Goal: Task Accomplishment & Management: Manage account settings

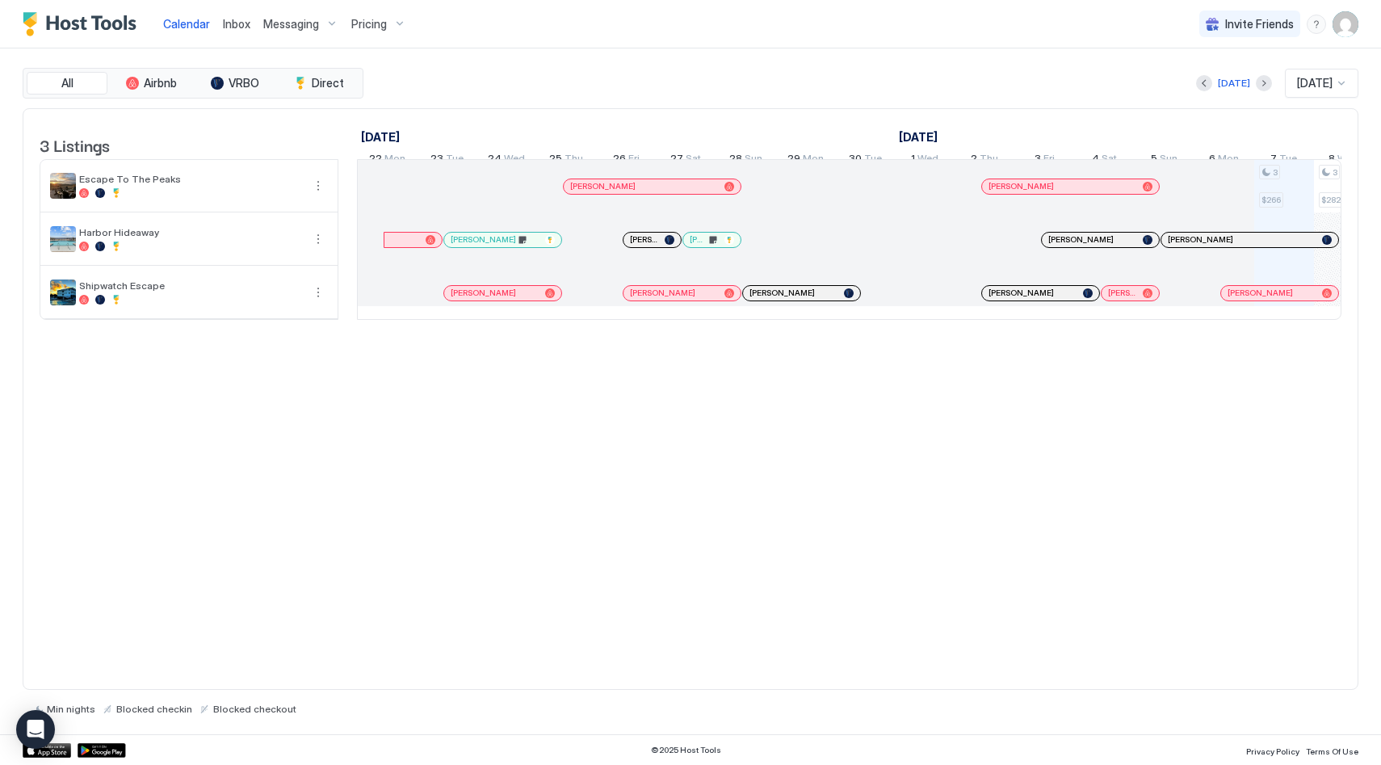
scroll to position [0, 897]
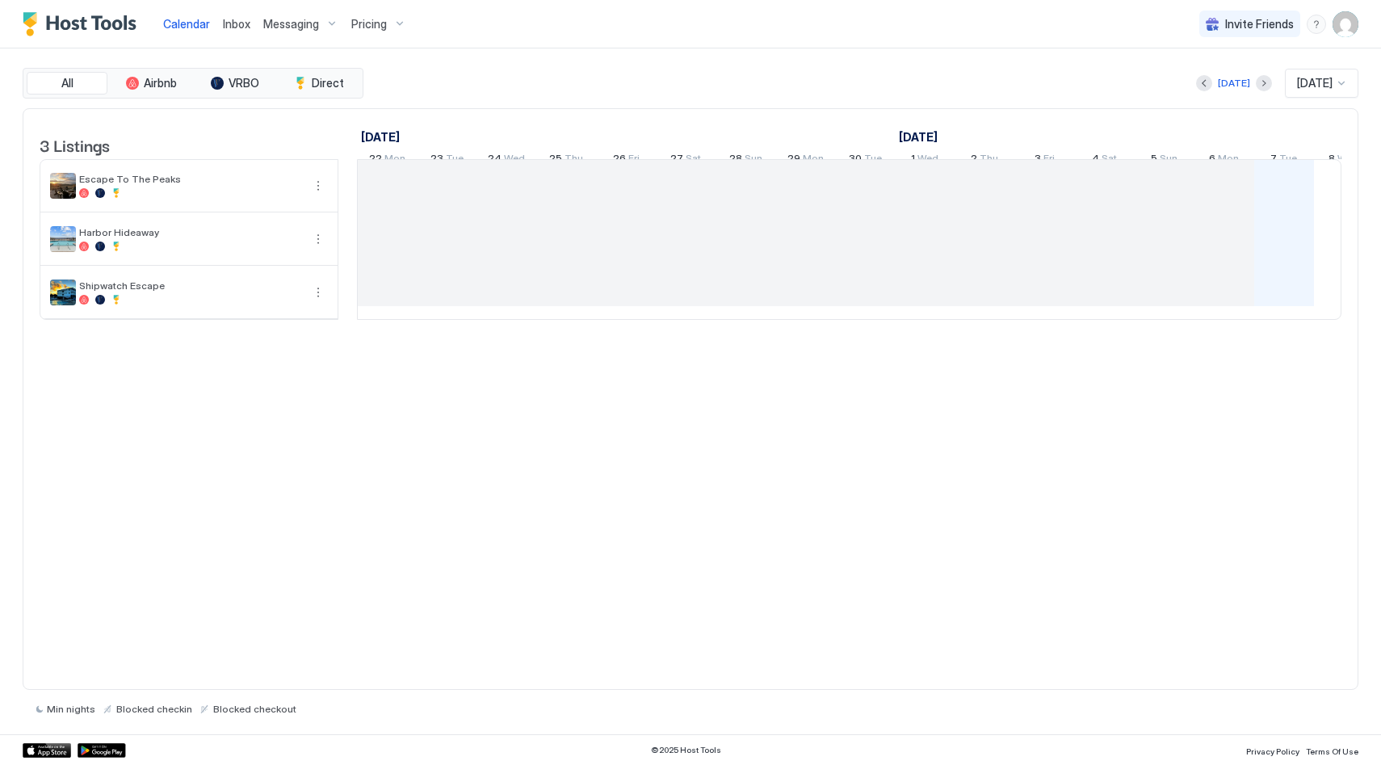
scroll to position [0, 897]
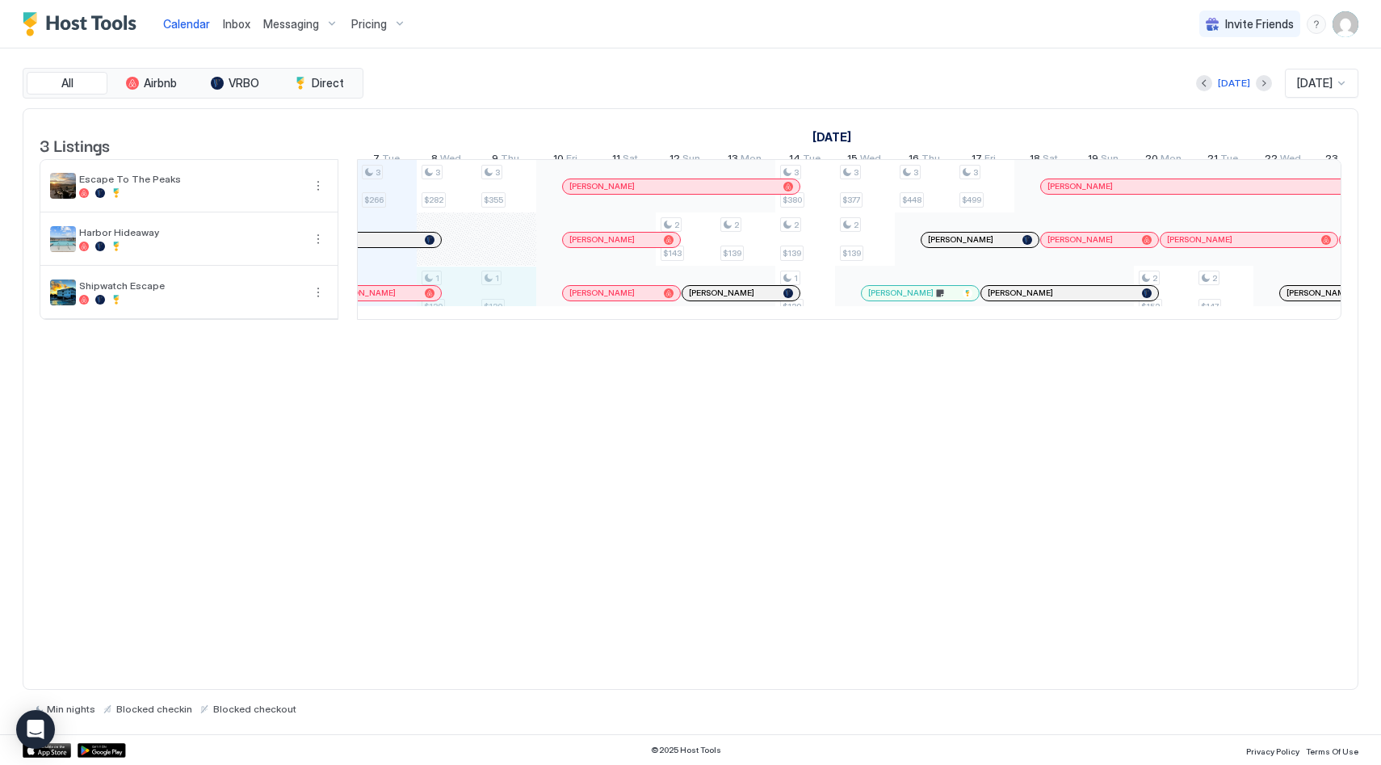
drag, startPoint x: 451, startPoint y: 308, endPoint x: 488, endPoint y: 308, distance: 37.9
click at [488, 308] on div "3 $266 3 $282 1 $139 3 $355 1 $139 2 $143 2 $139 3 $380 2 $139 1 $139 3 $377 2 …" at bounding box center [1134, 239] width 3346 height 159
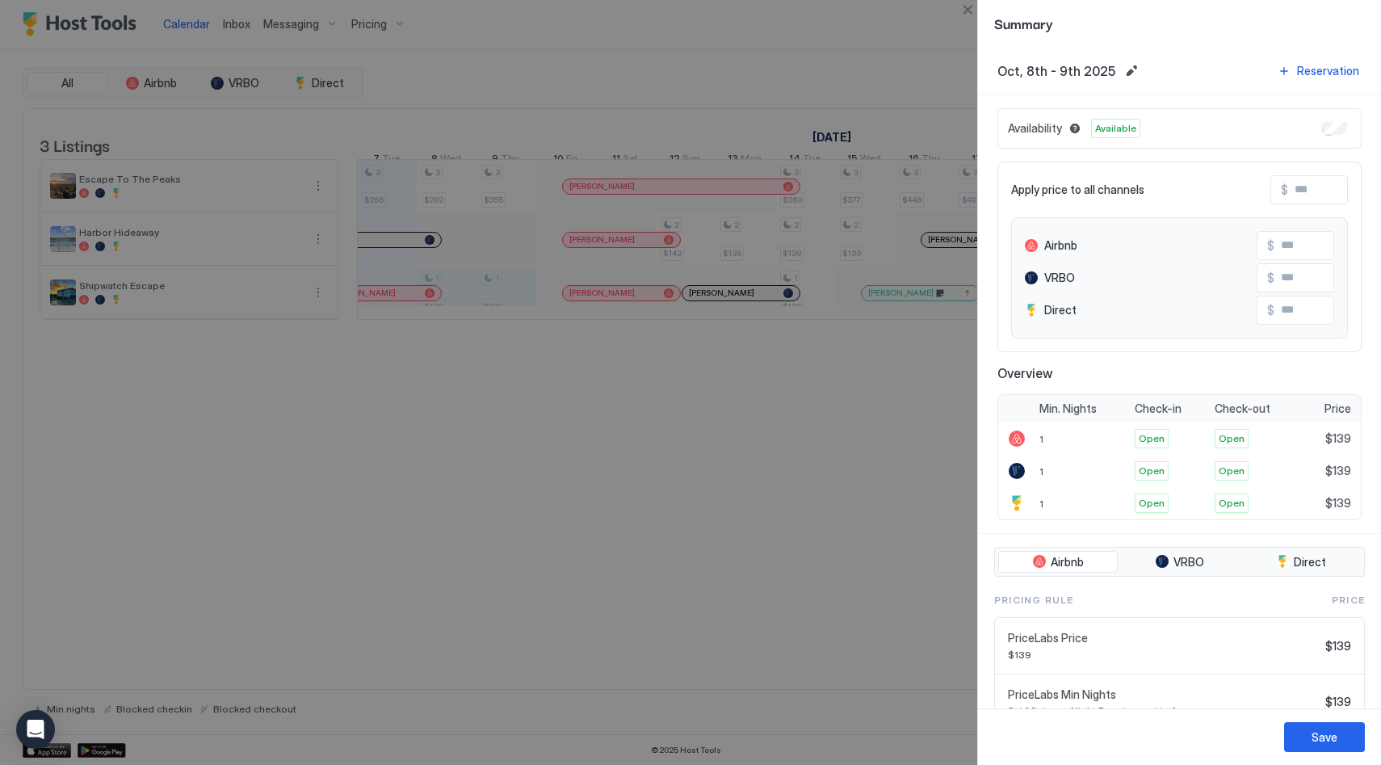
click at [1305, 187] on input "Input Field" at bounding box center [1352, 189] width 129 height 27
type input "*"
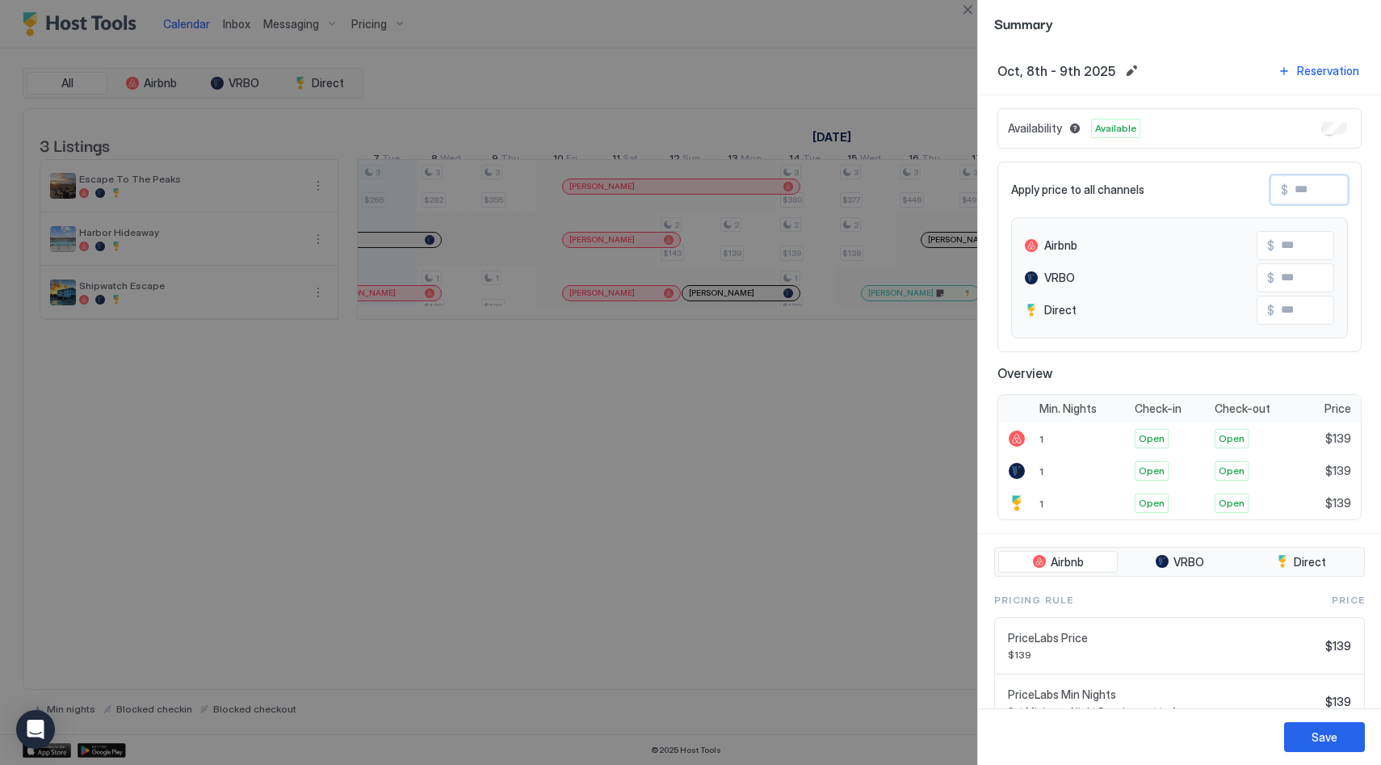
type input "*"
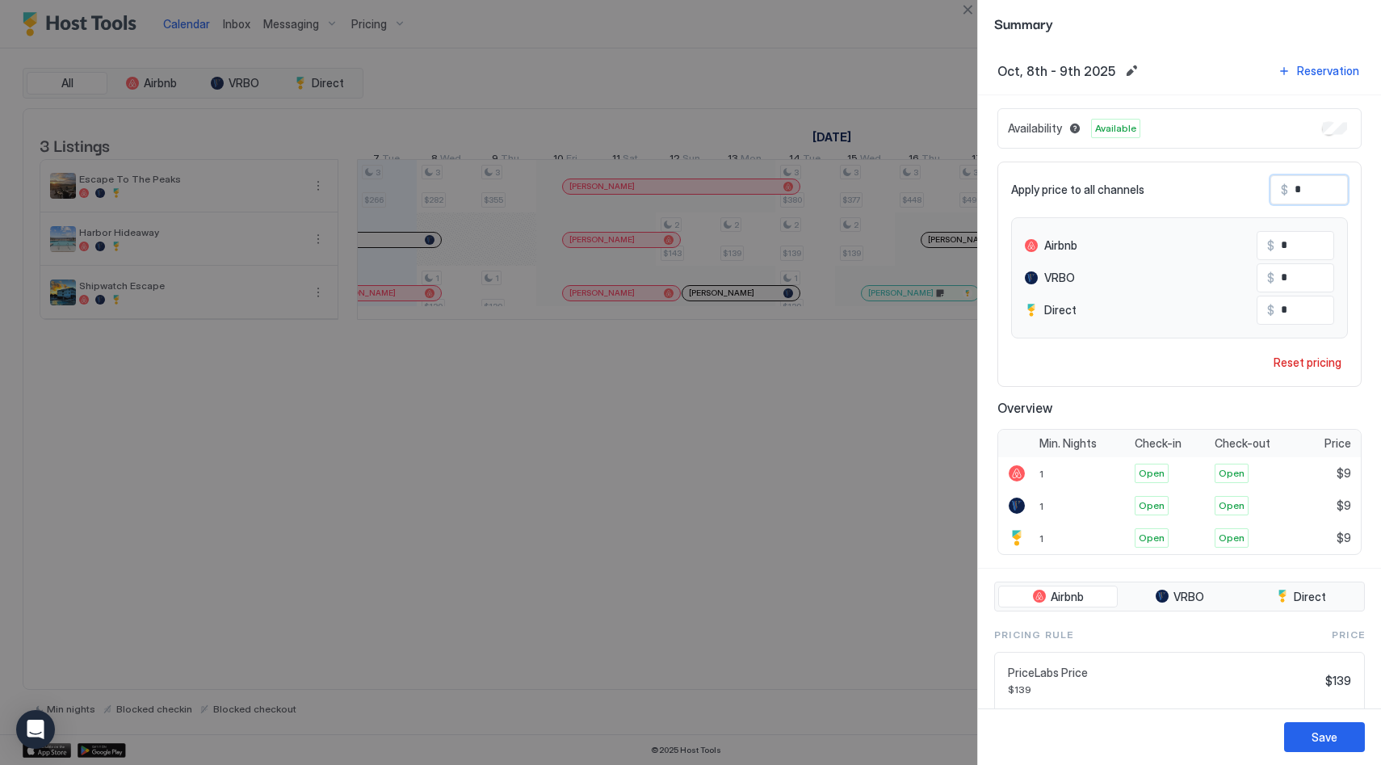
type input "**"
type input "***"
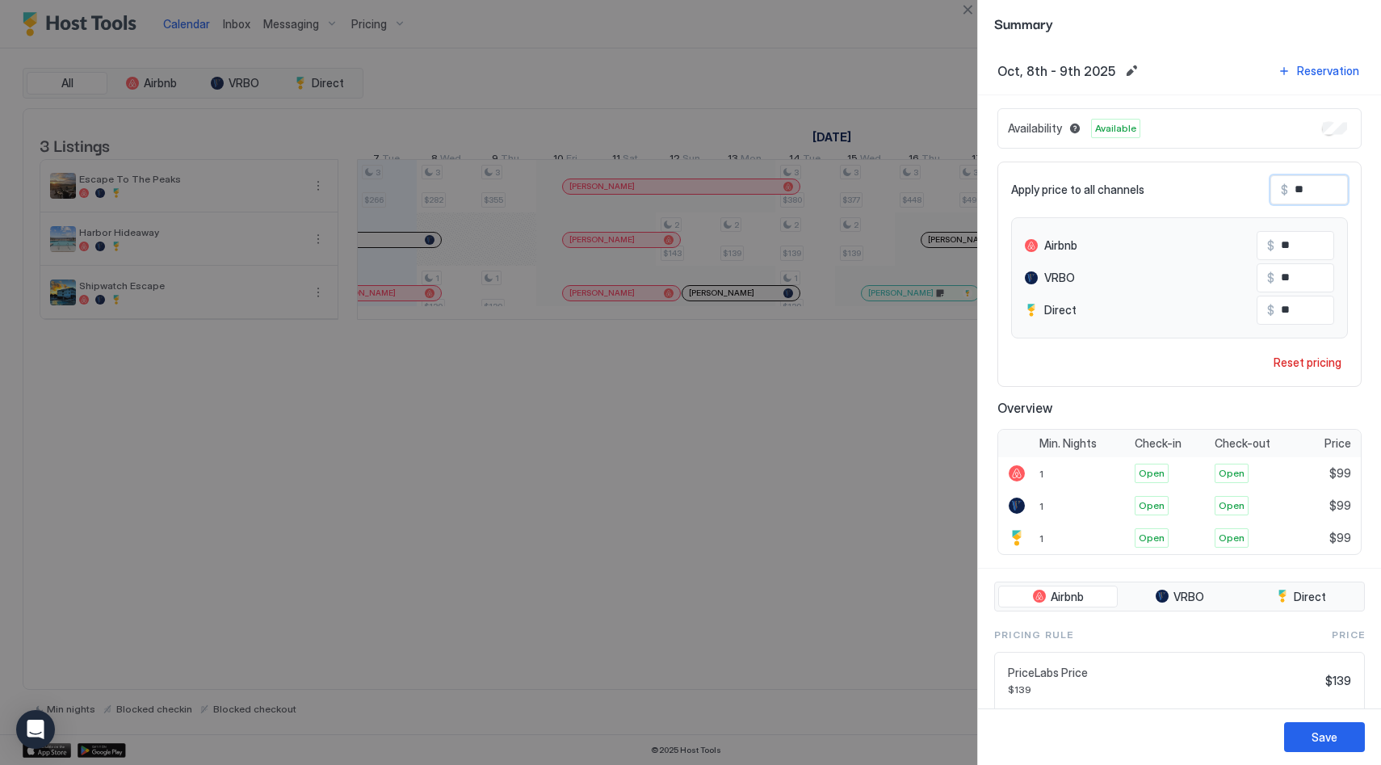
type input "***"
type input "****"
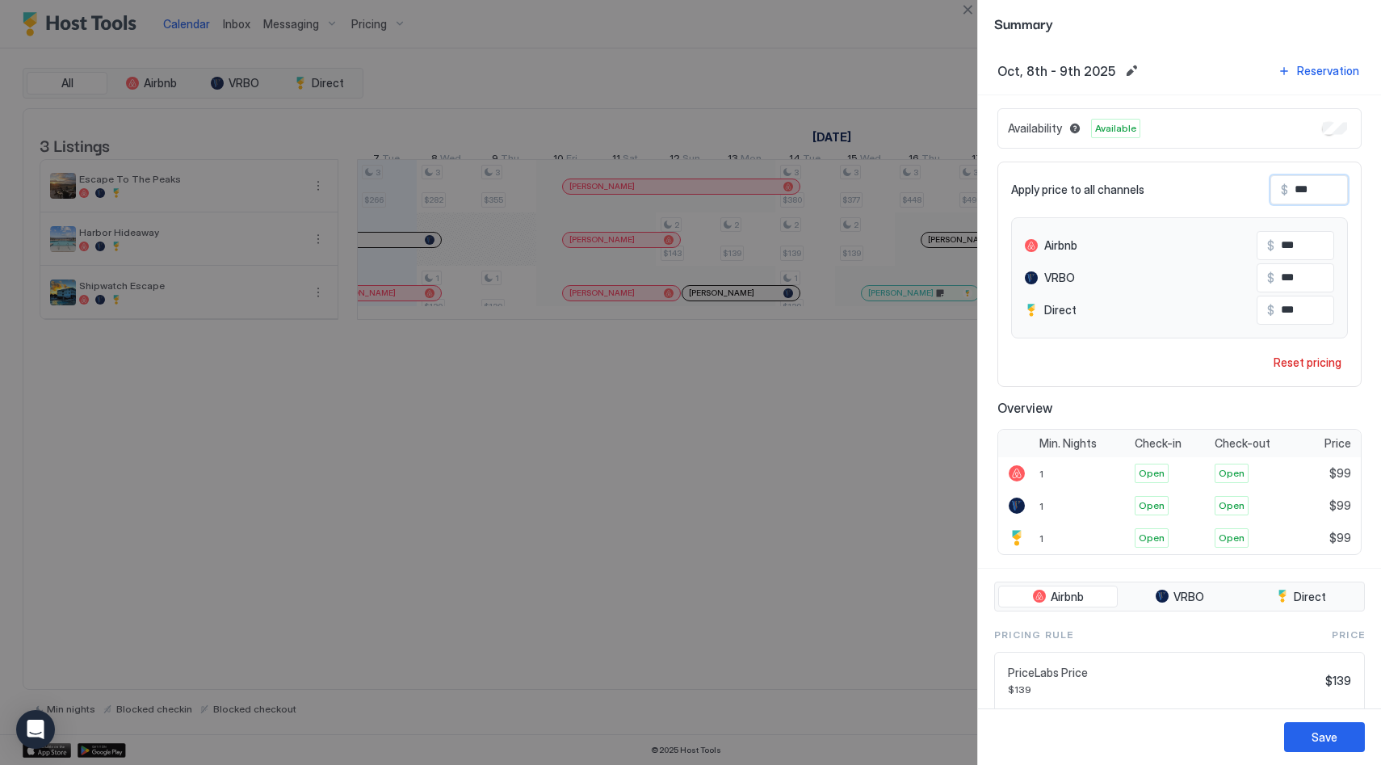
type input "****"
click at [1318, 735] on div "Save" at bounding box center [1324, 736] width 26 height 17
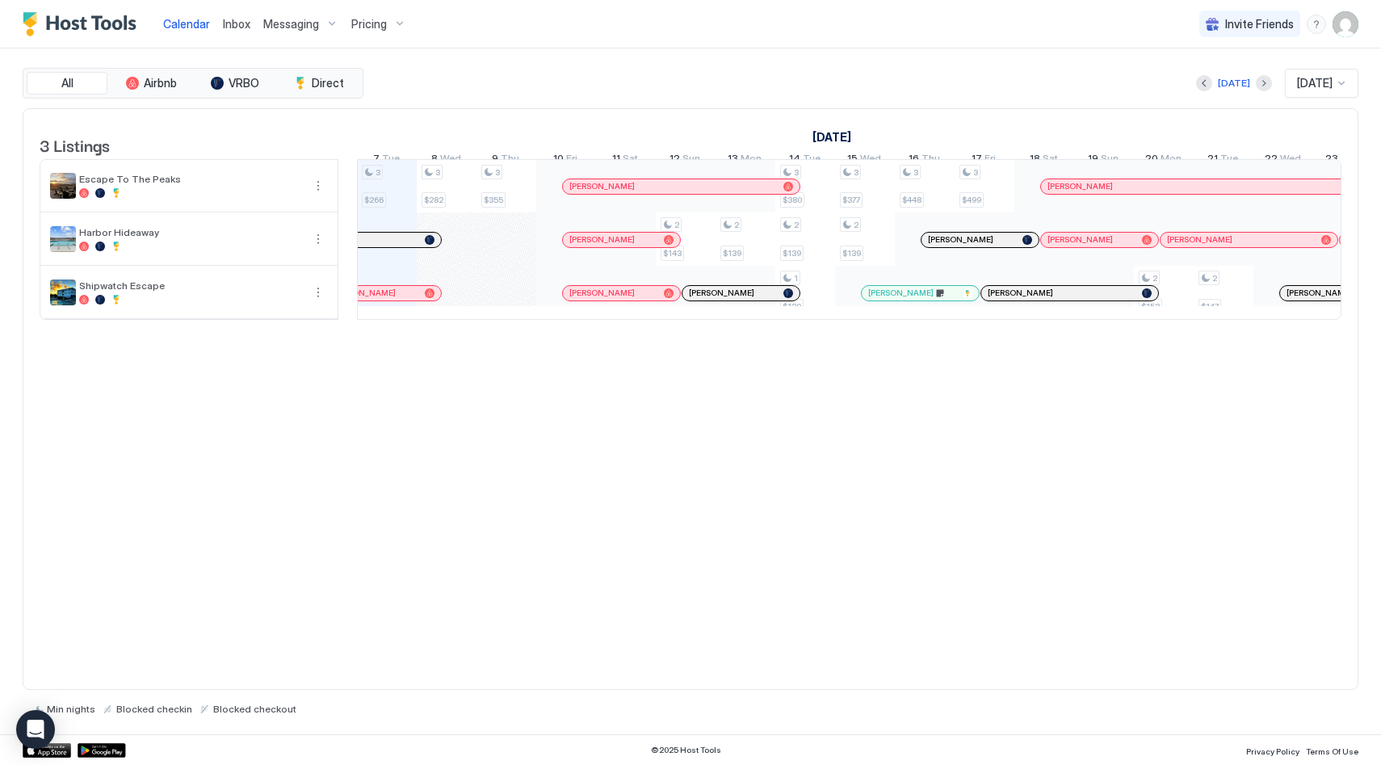
scroll to position [0, 787]
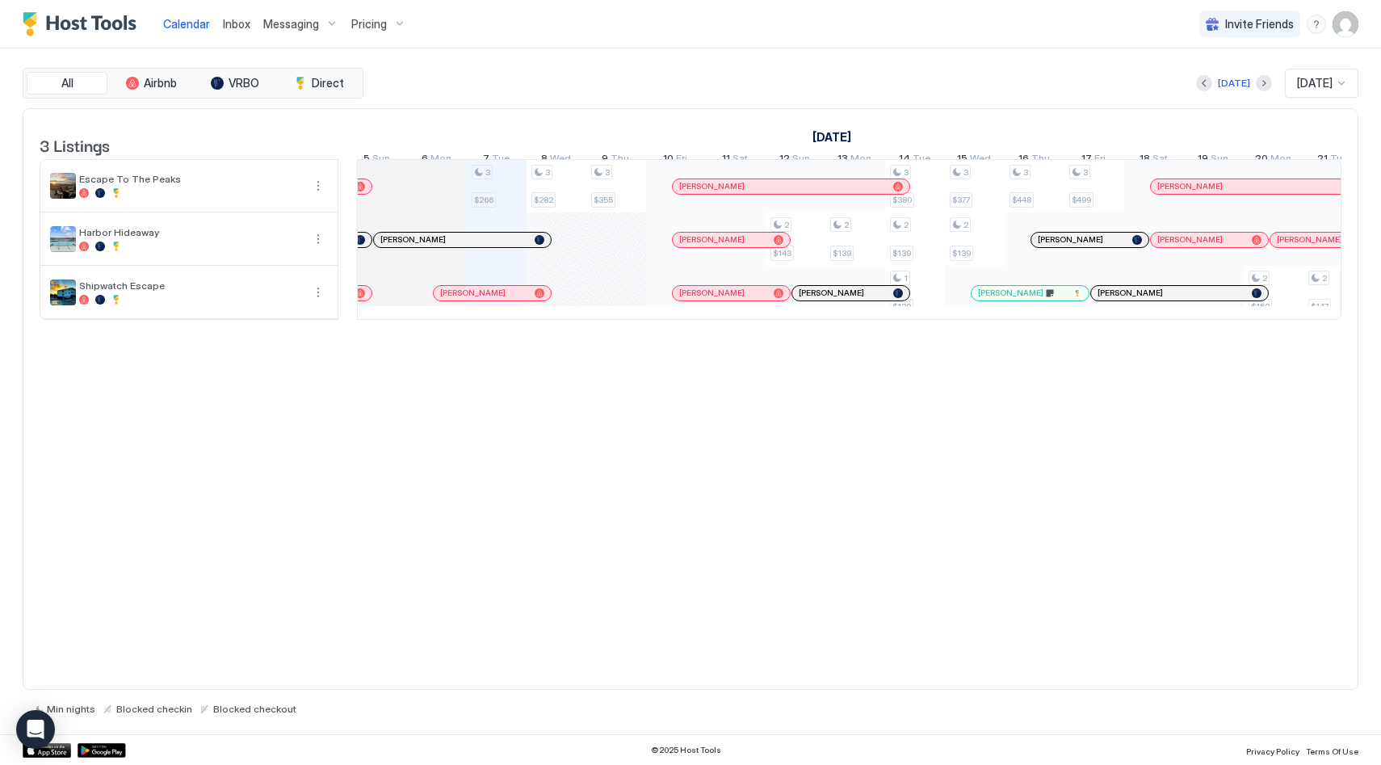
click at [629, 381] on div "3 Listings September 2025 October 2025 November 2025 22 Mon 23 Tue 24 Wed 25 Th…" at bounding box center [690, 399] width 1335 height 582
click at [462, 298] on span "[PERSON_NAME]" at bounding box center [472, 292] width 65 height 10
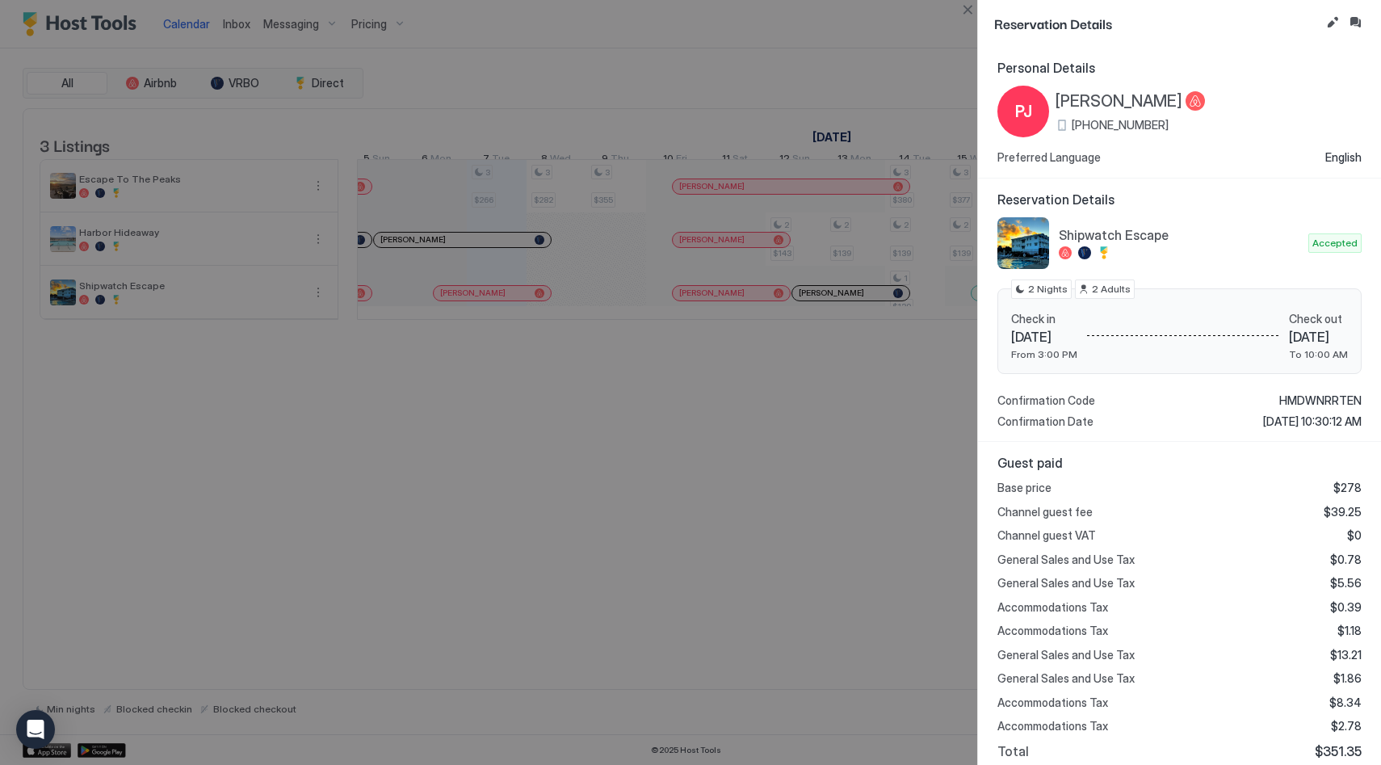
click at [1365, 27] on div "Reservation Details" at bounding box center [1179, 23] width 403 height 47
click at [1352, 24] on button "Inbox" at bounding box center [1354, 22] width 19 height 19
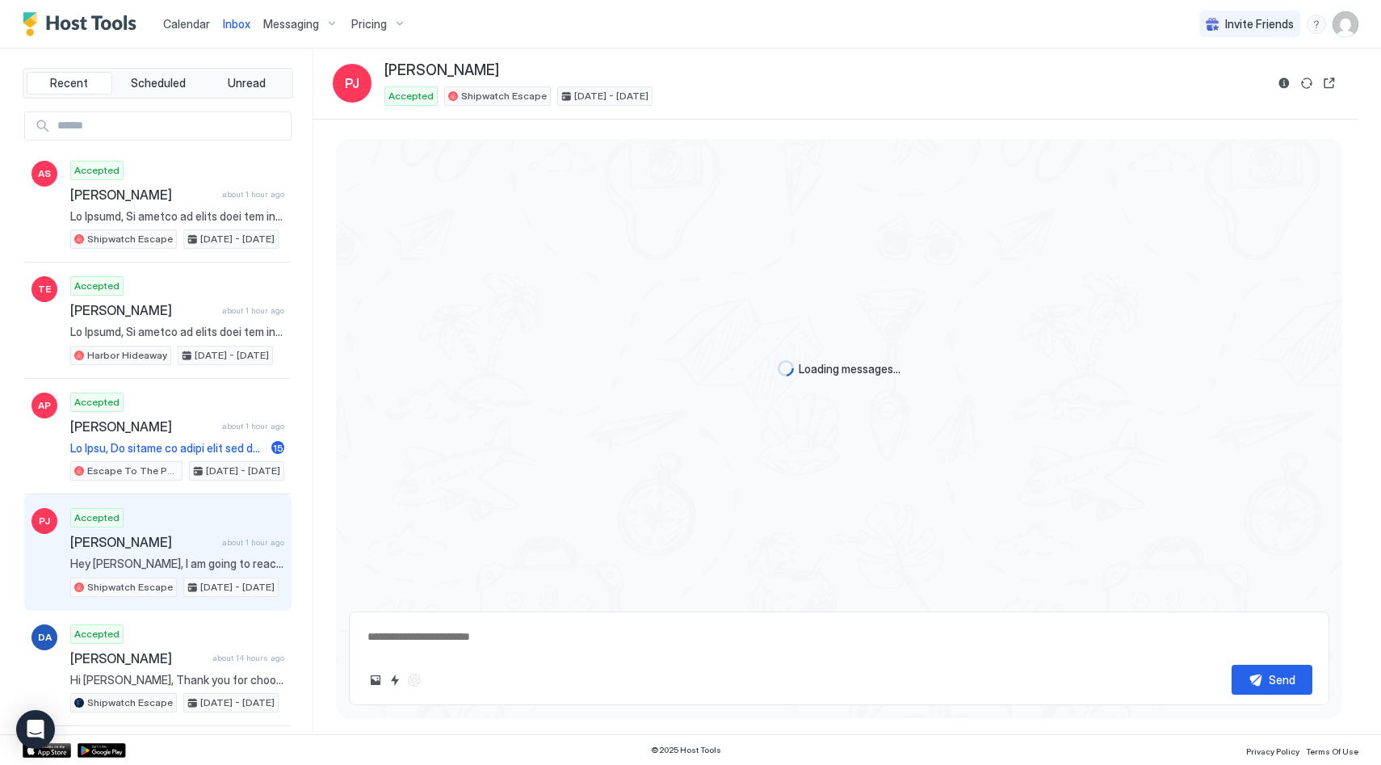
scroll to position [2584, 0]
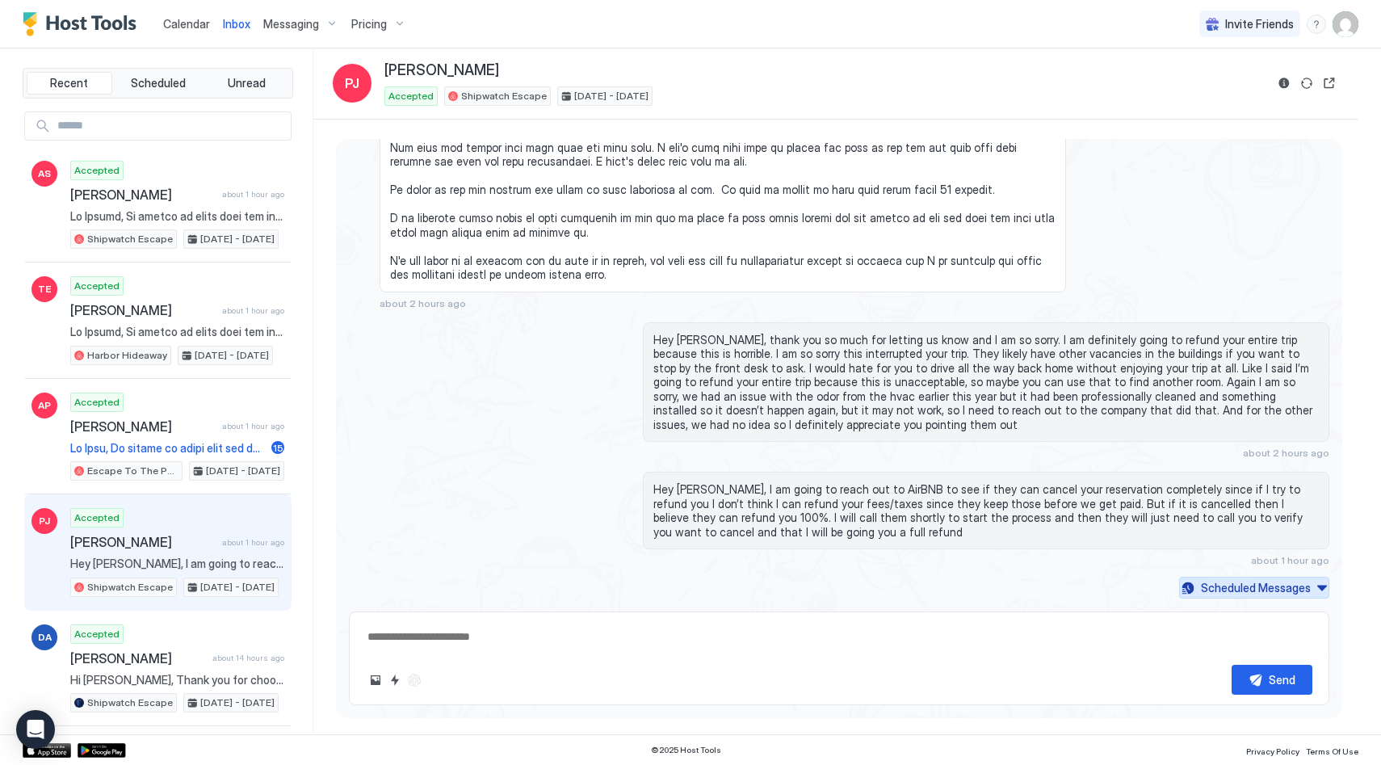
click at [1292, 587] on div "Scheduled Messages" at bounding box center [1256, 587] width 110 height 17
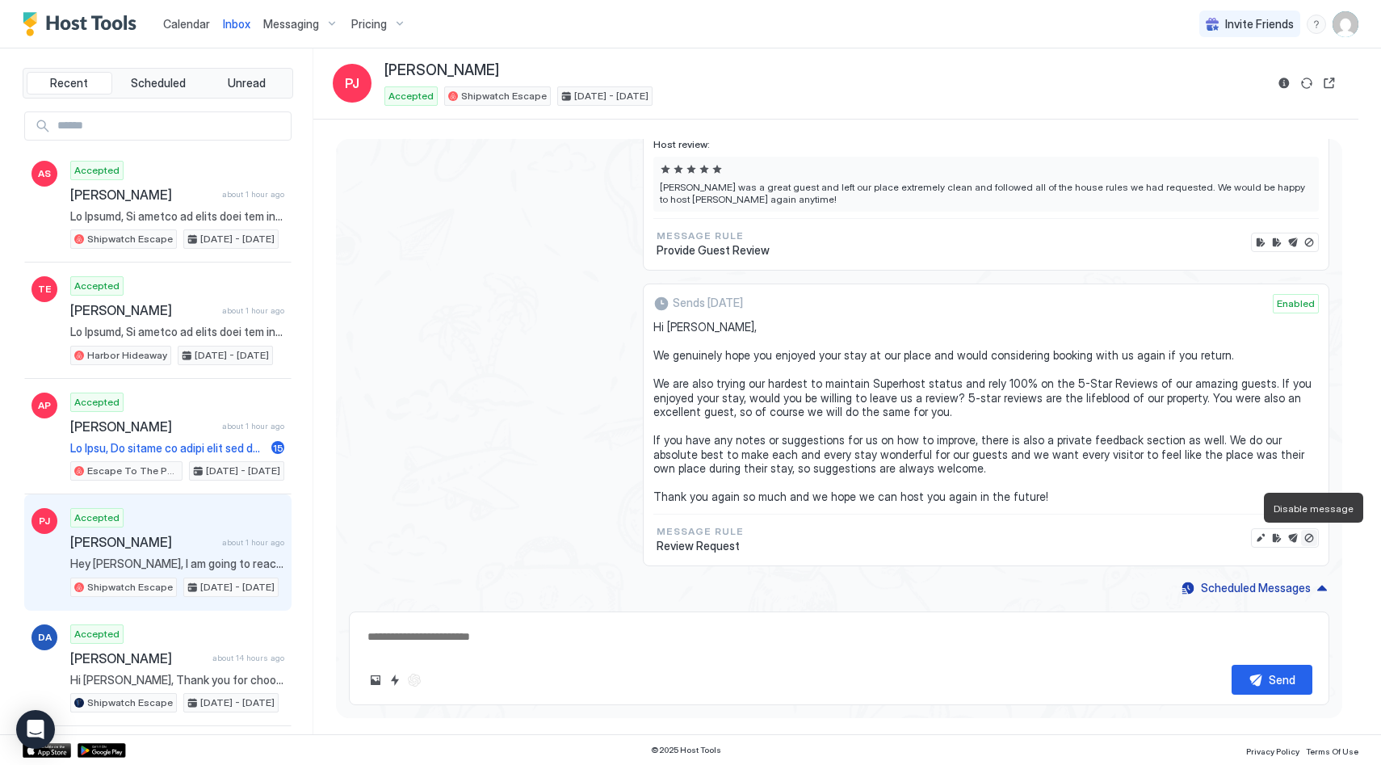
click at [1306, 537] on button "Disable message" at bounding box center [1309, 538] width 16 height 16
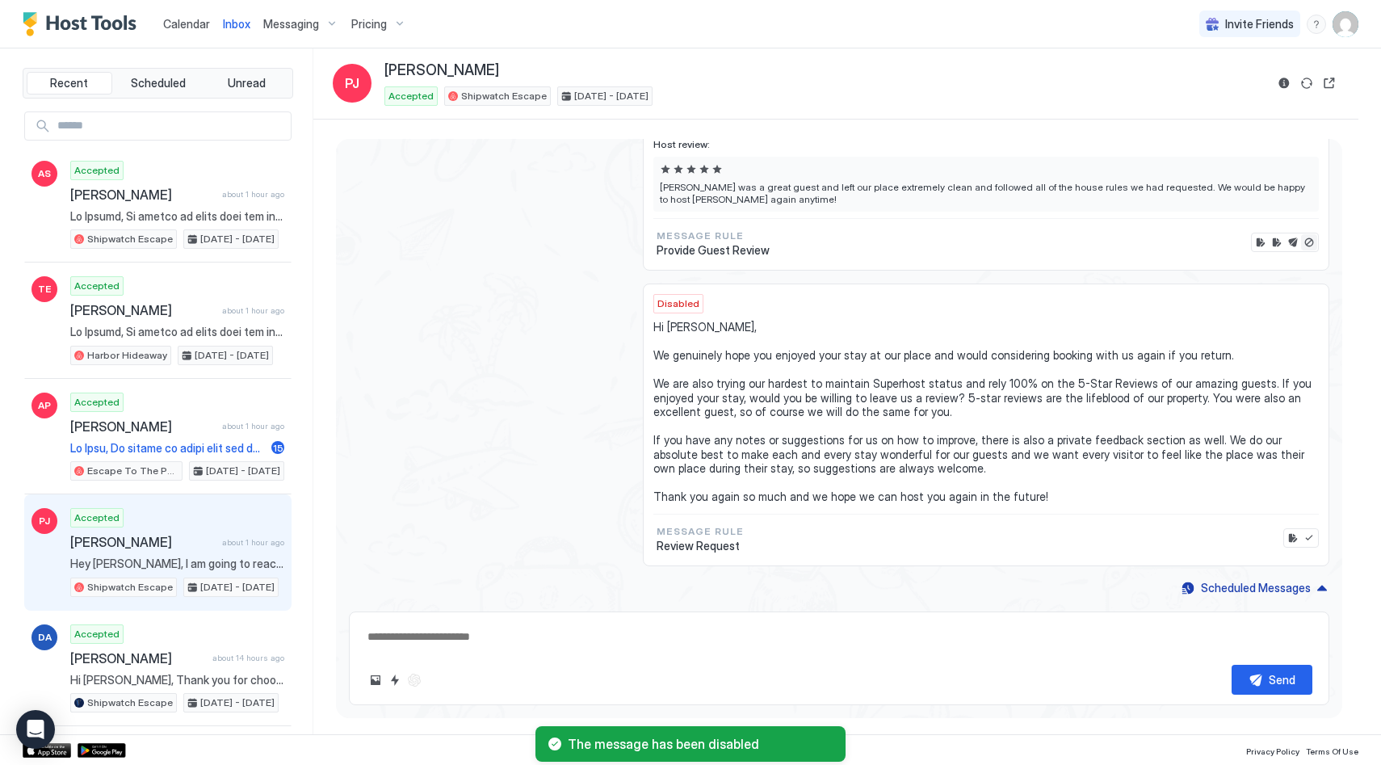
click at [1312, 234] on button "Disable message & review" at bounding box center [1309, 242] width 16 height 16
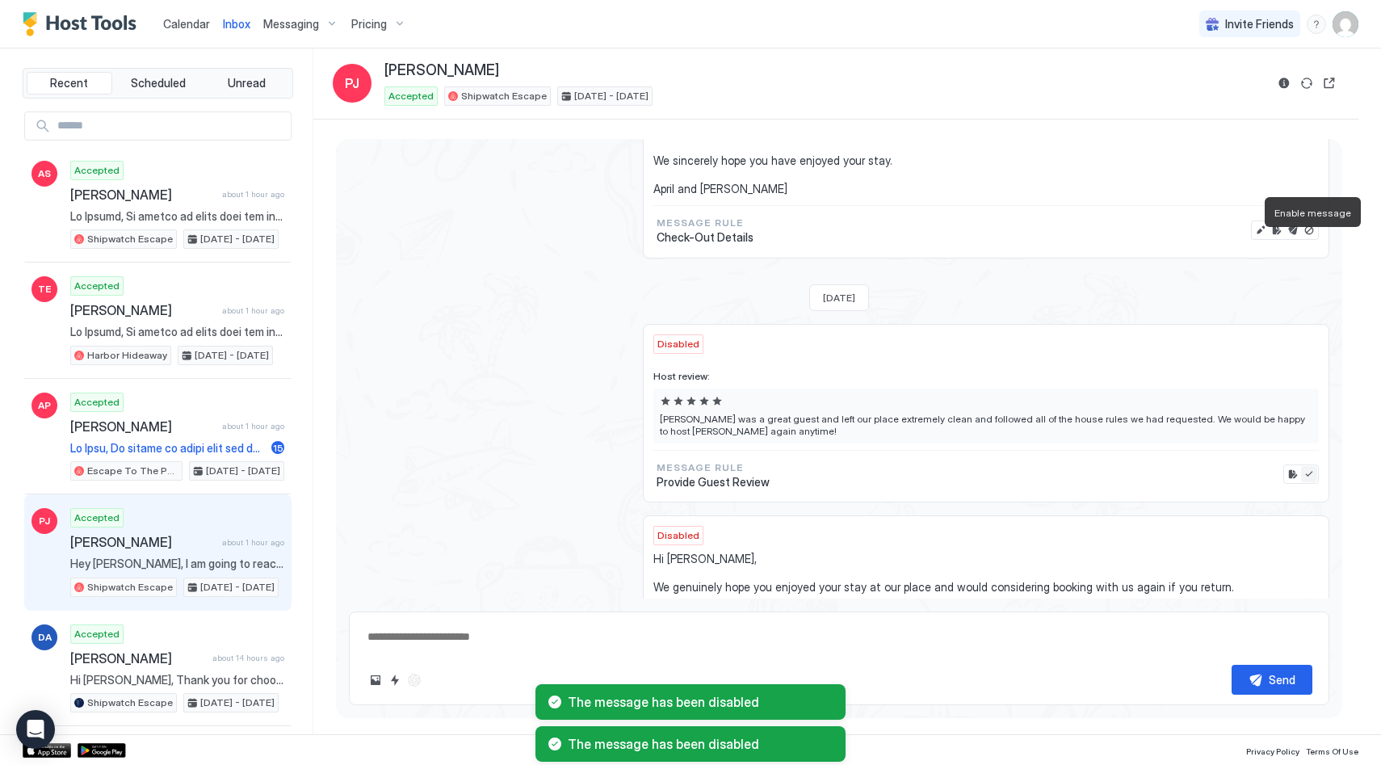
scroll to position [3192, 0]
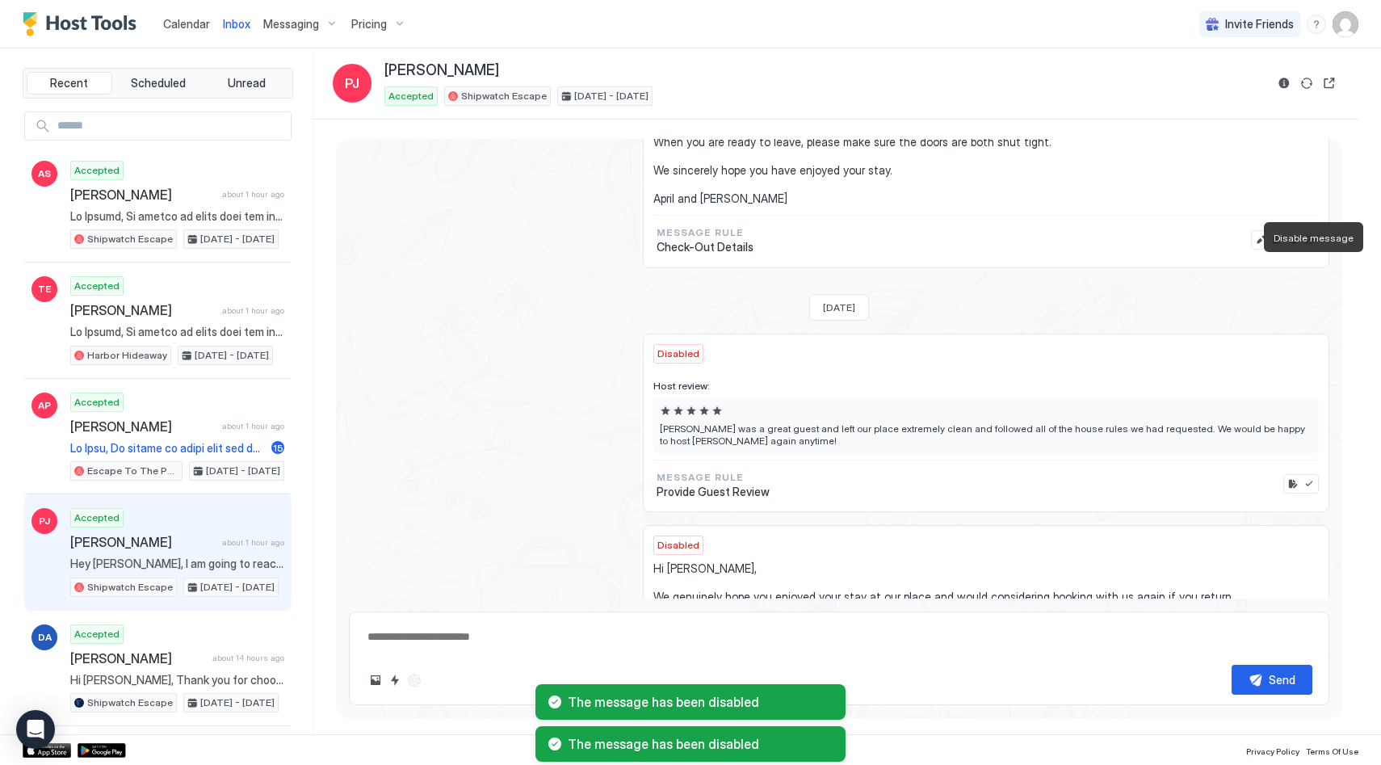
click at [1310, 248] on button "Disable message" at bounding box center [1309, 240] width 16 height 16
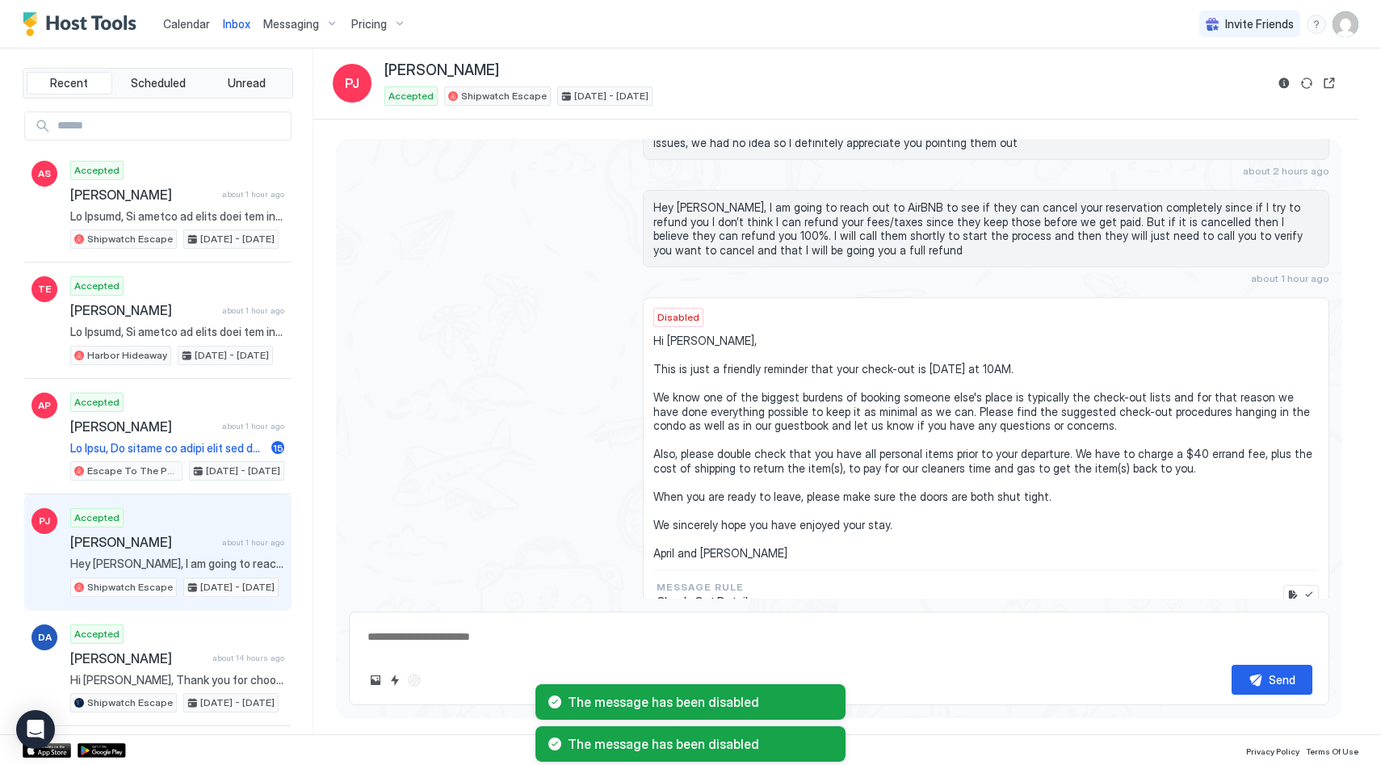
scroll to position [2815, 0]
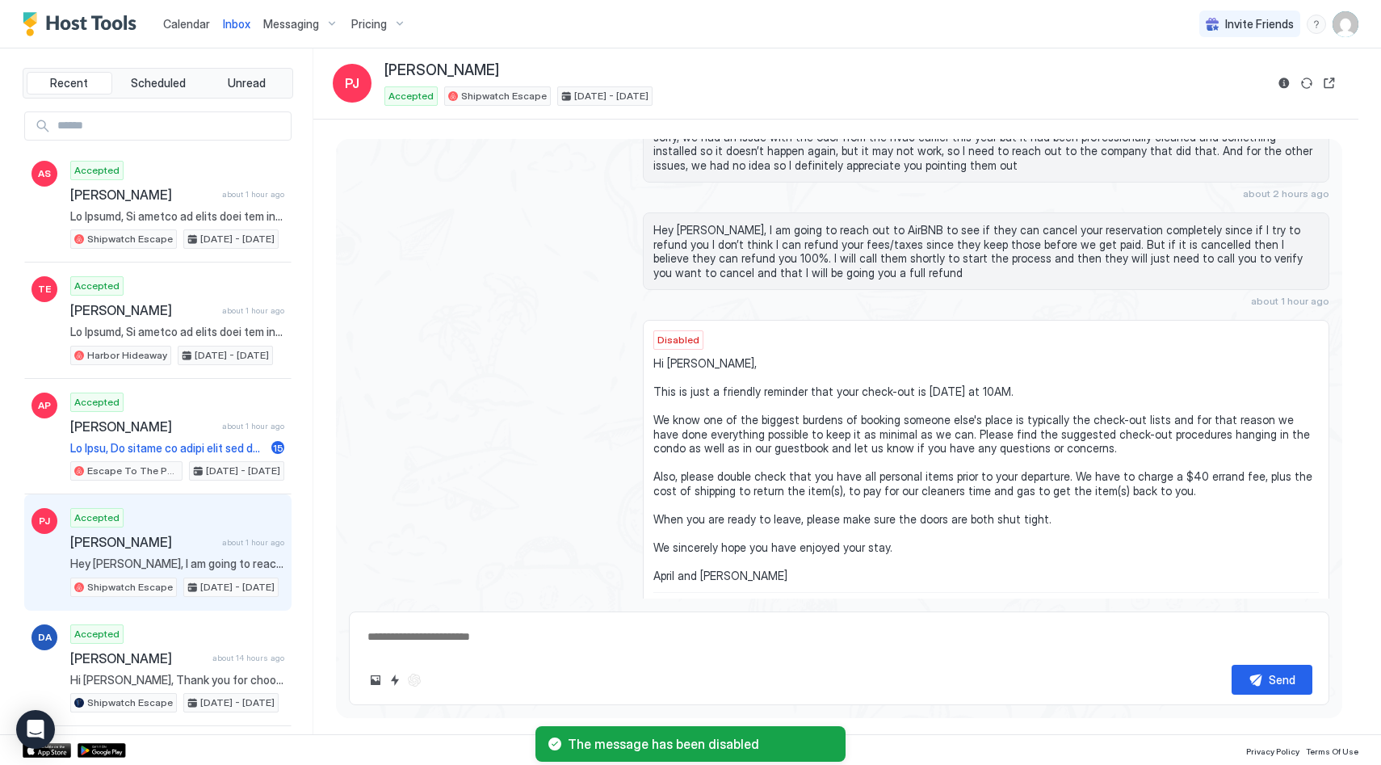
click at [178, 27] on span "Calendar" at bounding box center [186, 24] width 47 height 14
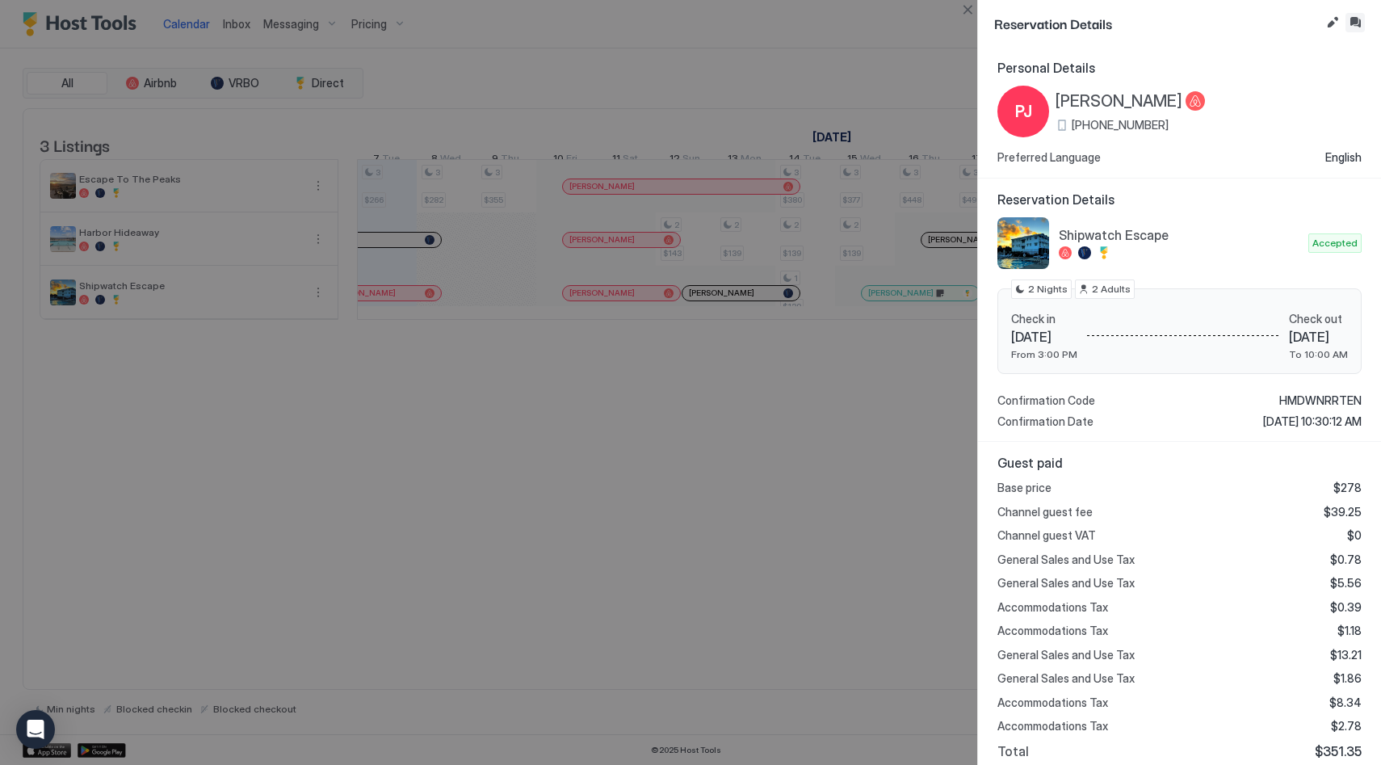
click at [1350, 20] on button "Inbox" at bounding box center [1354, 22] width 19 height 19
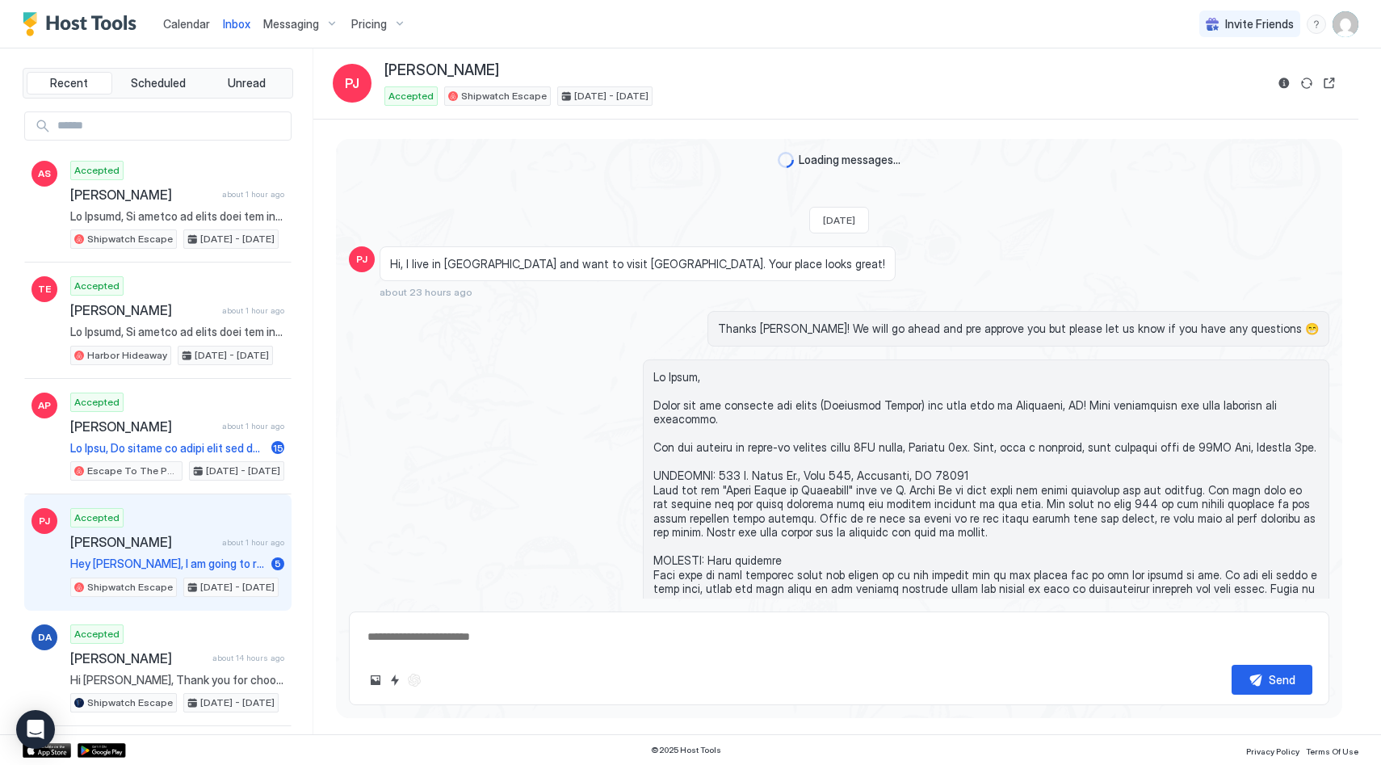
scroll to position [2584, 0]
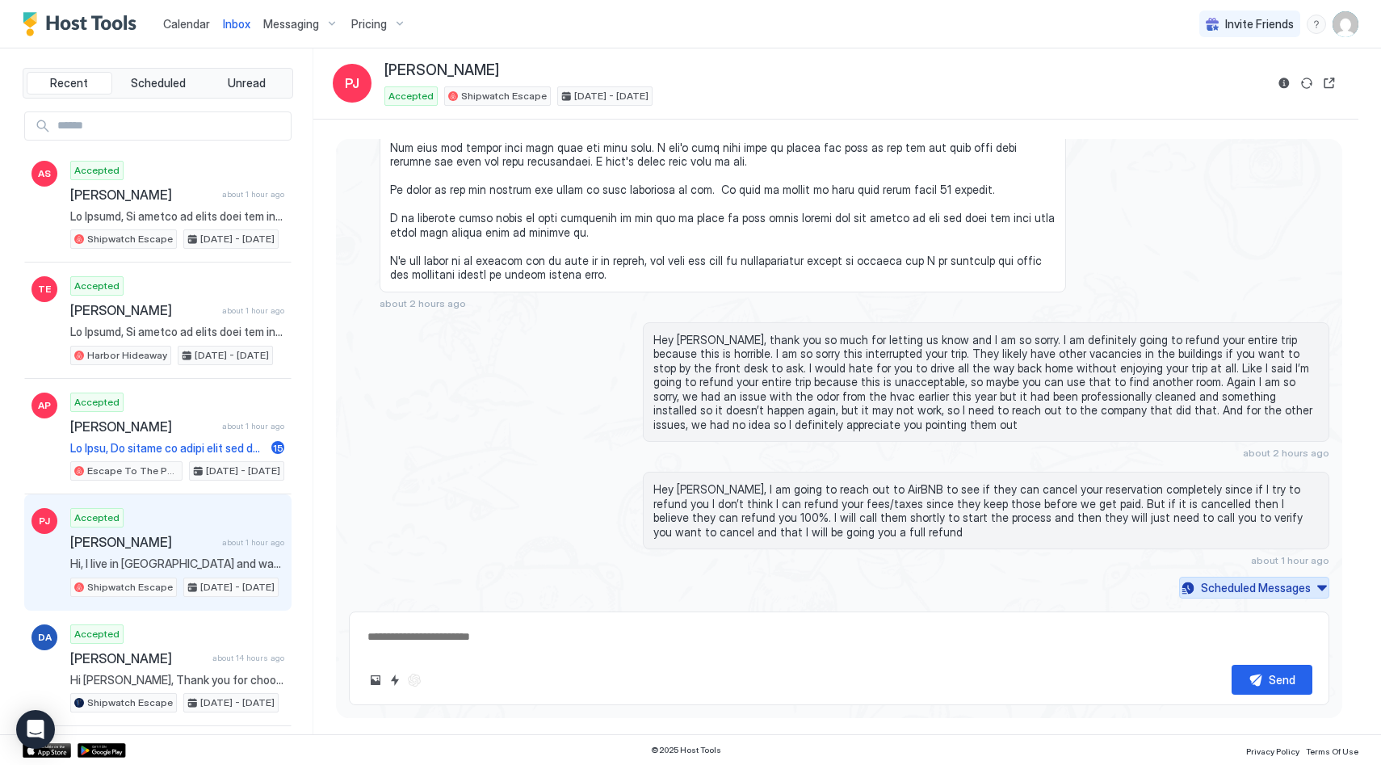
click at [1247, 598] on button "Scheduled Messages" at bounding box center [1254, 588] width 150 height 22
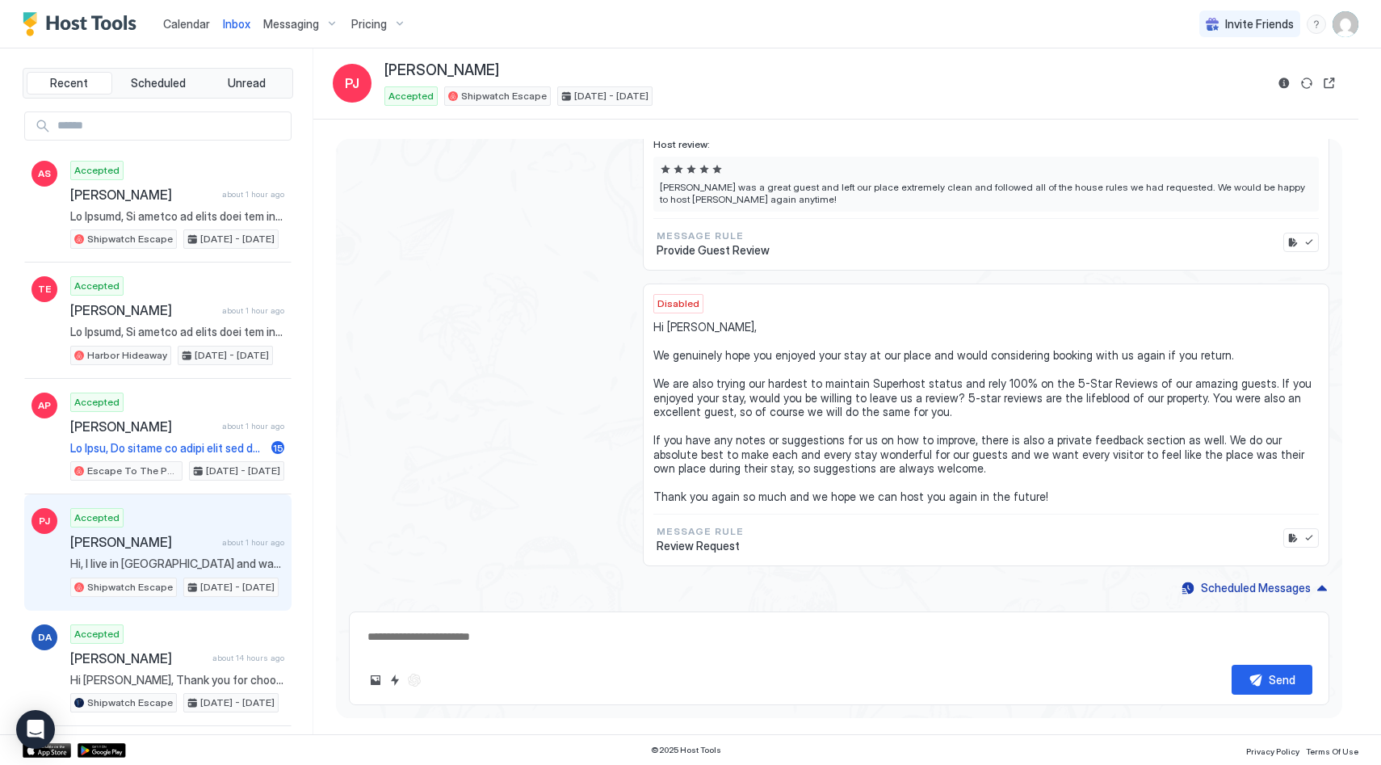
type textarea "*"
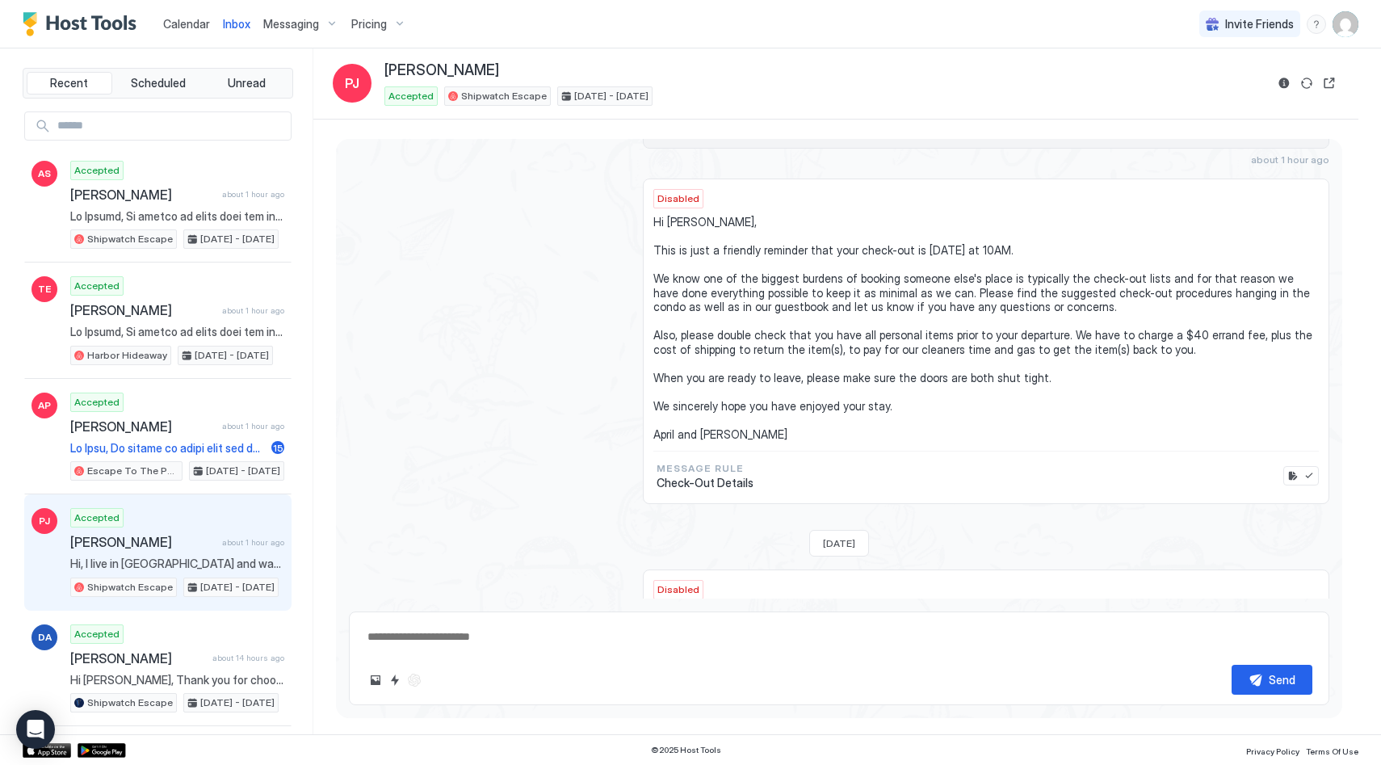
scroll to position [2931, 0]
